Goal: Information Seeking & Learning: Learn about a topic

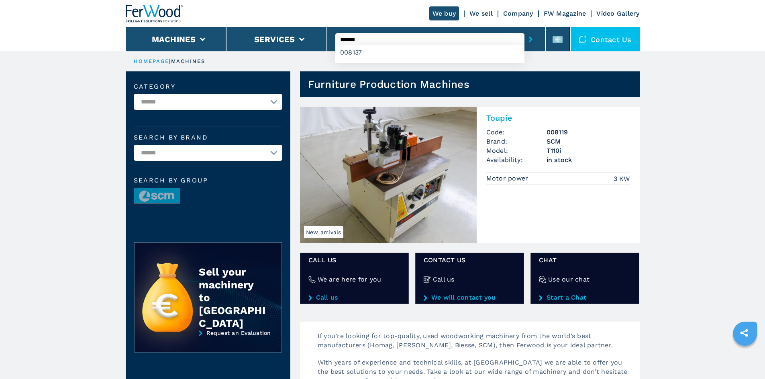
type input "******"
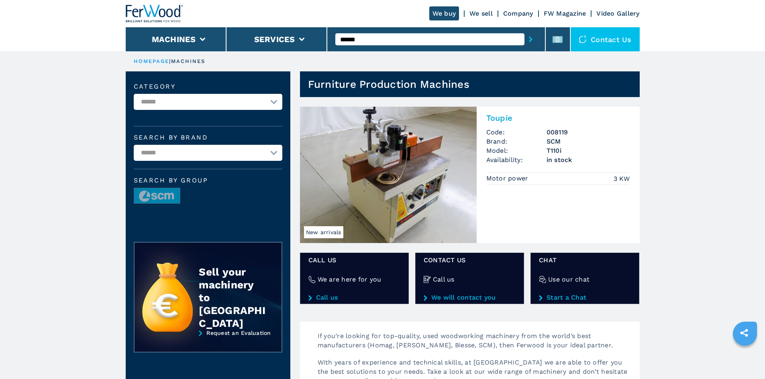
click at [529, 41] on icon "submit-button" at bounding box center [531, 40] width 4 height 6
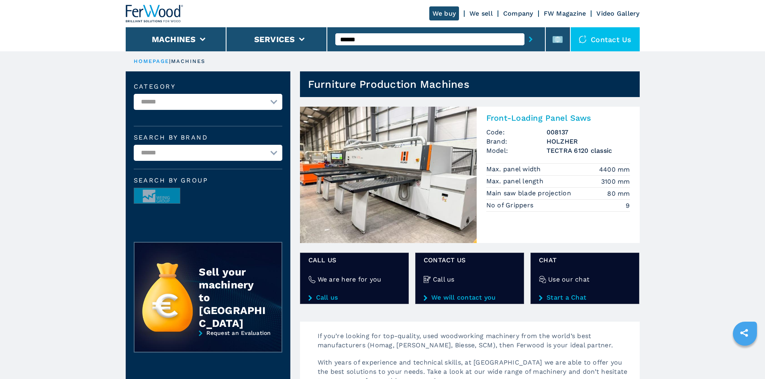
click at [525, 119] on h2 "Front-Loading Panel Saws" at bounding box center [558, 118] width 144 height 10
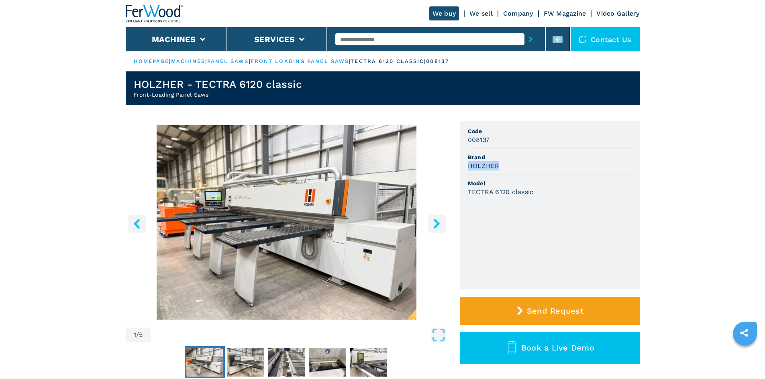
drag, startPoint x: 469, startPoint y: 166, endPoint x: 510, endPoint y: 170, distance: 40.7
click at [510, 170] on div "HOLZHER" at bounding box center [550, 165] width 164 height 9
copy h3 "HOLZHER"
click at [563, 151] on li "Brand HOLZHER" at bounding box center [550, 162] width 164 height 26
drag, startPoint x: 468, startPoint y: 192, endPoint x: 558, endPoint y: 199, distance: 89.8
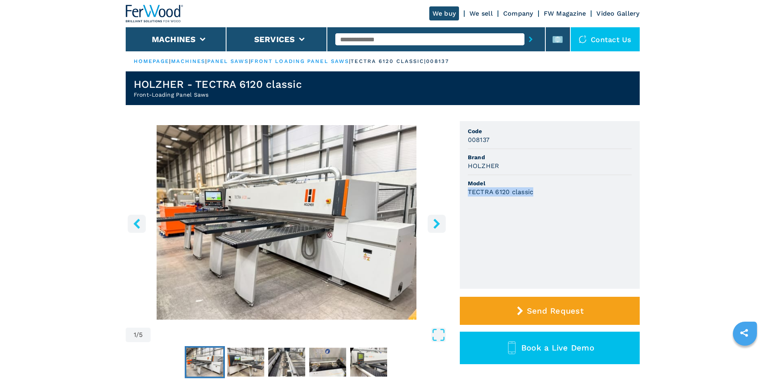
click at [558, 199] on li "Model TECTRA 6120 classic" at bounding box center [550, 187] width 164 height 25
copy h3 "TECTRA 6120 classic"
click at [531, 160] on span "Brand" at bounding box center [550, 157] width 164 height 8
drag, startPoint x: 468, startPoint y: 141, endPoint x: 506, endPoint y: 141, distance: 37.7
click at [506, 141] on div "008137" at bounding box center [550, 139] width 164 height 9
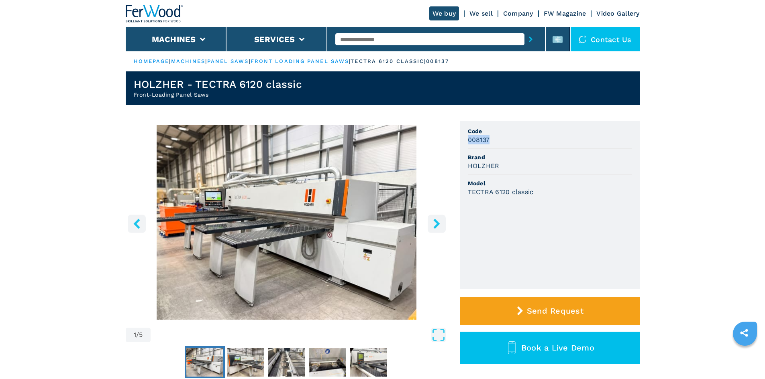
copy h3 "008137"
click at [466, 109] on section "1 / 5 Unit Measure ****** ******** Code 008137 Brand HOLZHER Model TECTRA 6120 …" at bounding box center [383, 320] width 514 height 430
click at [387, 42] on input "text" at bounding box center [429, 39] width 189 height 12
paste input "******"
type input "******"
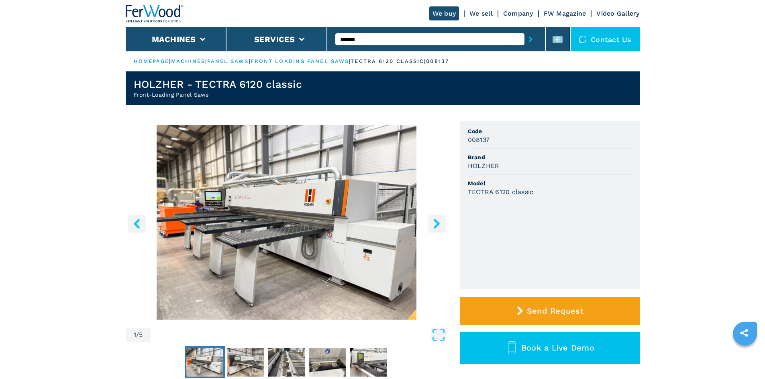
click at [528, 40] on button "submit-button" at bounding box center [530, 39] width 12 height 18
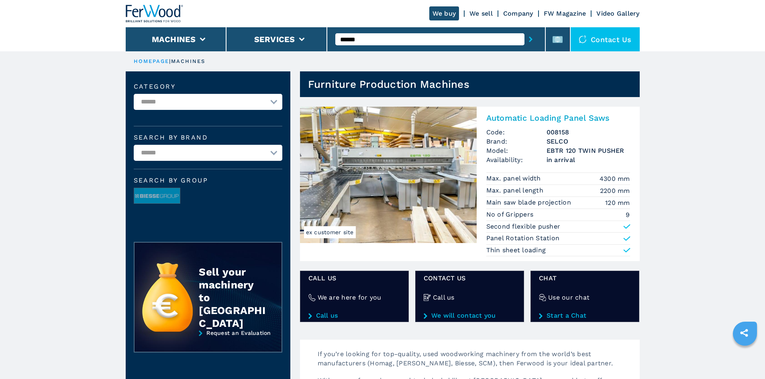
click at [537, 118] on h2 "Automatic Loading Panel Saws" at bounding box center [558, 118] width 144 height 10
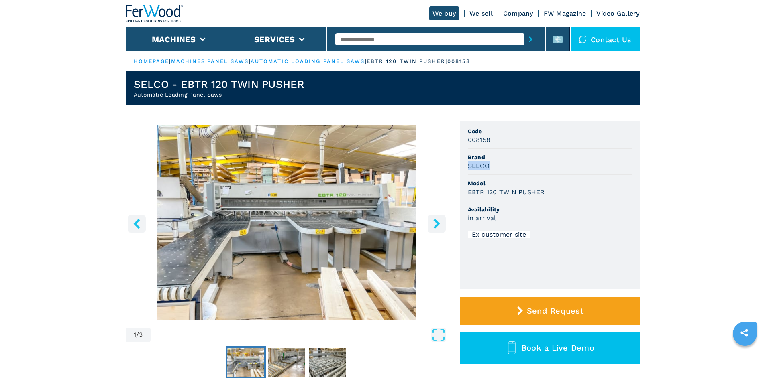
drag, startPoint x: 486, startPoint y: 167, endPoint x: 463, endPoint y: 169, distance: 22.6
click at [463, 169] on ul "Code 008158 Brand SELCO Model EBTR 120 TWIN PUSHER Availability in arrival Ex c…" at bounding box center [550, 205] width 180 height 168
copy h3 "SELCO"
click at [569, 167] on div "SELCO" at bounding box center [550, 165] width 164 height 9
drag, startPoint x: 468, startPoint y: 193, endPoint x: 552, endPoint y: 200, distance: 84.2
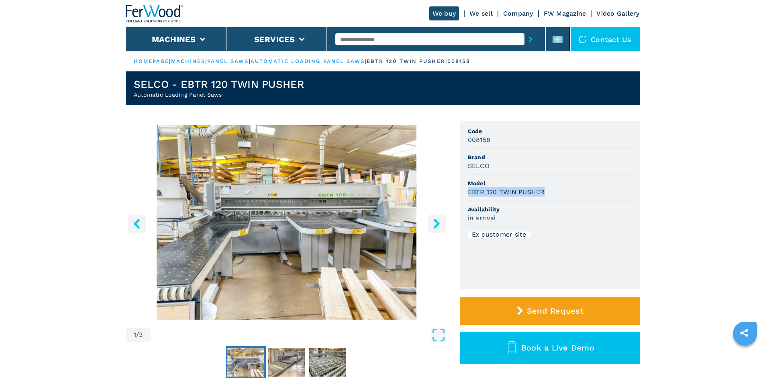
click at [552, 200] on li "Model EBTR 120 TWIN PUSHER" at bounding box center [550, 188] width 164 height 26
copy h3 "EBTR 120 TWIN PUSHER"
click at [543, 204] on li "Availability in arrival" at bounding box center [550, 215] width 164 height 26
drag, startPoint x: 467, startPoint y: 140, endPoint x: 493, endPoint y: 141, distance: 25.7
click at [493, 141] on div "008158" at bounding box center [550, 139] width 164 height 9
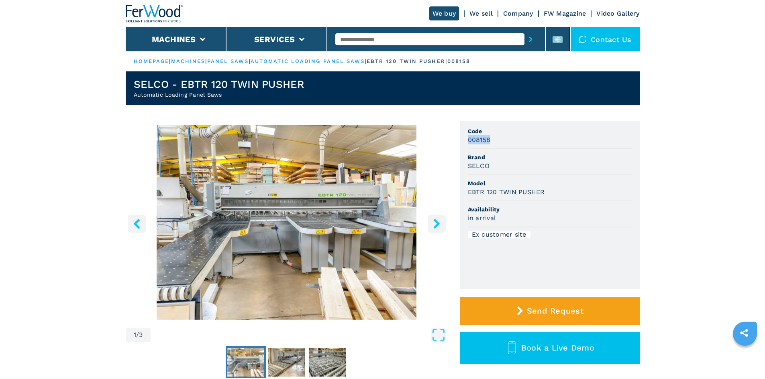
copy h3 "008158"
click at [506, 146] on li "Code 008158" at bounding box center [550, 136] width 164 height 26
